Goal: Communication & Community: Answer question/provide support

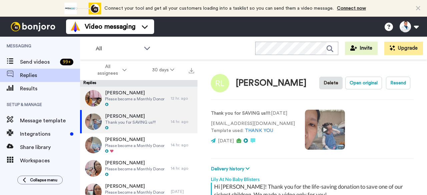
type textarea "x"
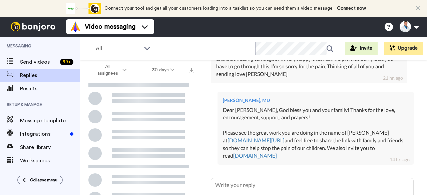
scroll to position [224, 0]
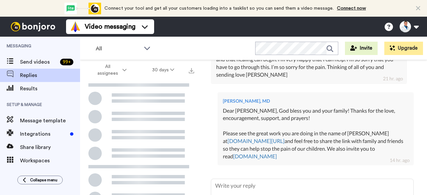
drag, startPoint x: 326, startPoint y: 170, endPoint x: 251, endPoint y: 118, distance: 91.8
click at [251, 118] on div "[PERSON_NAME], MD Dear [PERSON_NAME], God bless you and your family! Thanks for…" at bounding box center [315, 128] width 196 height 73
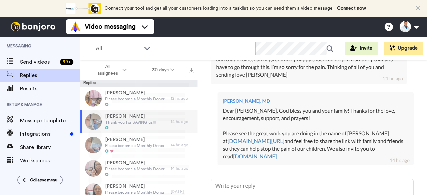
copy div "[DEMOGRAPHIC_DATA] bless you and your family! Thanks for the love, encouragemen…"
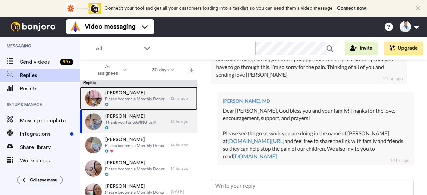
click at [157, 98] on span "Please become a Monthly Donor" at bounding box center [134, 98] width 59 height 5
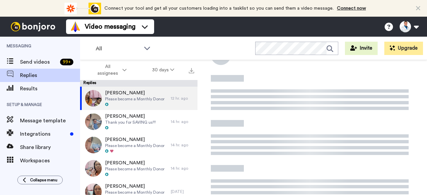
scroll to position [102, 0]
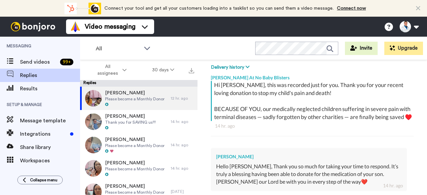
type textarea "x"
